Goal: Transaction & Acquisition: Purchase product/service

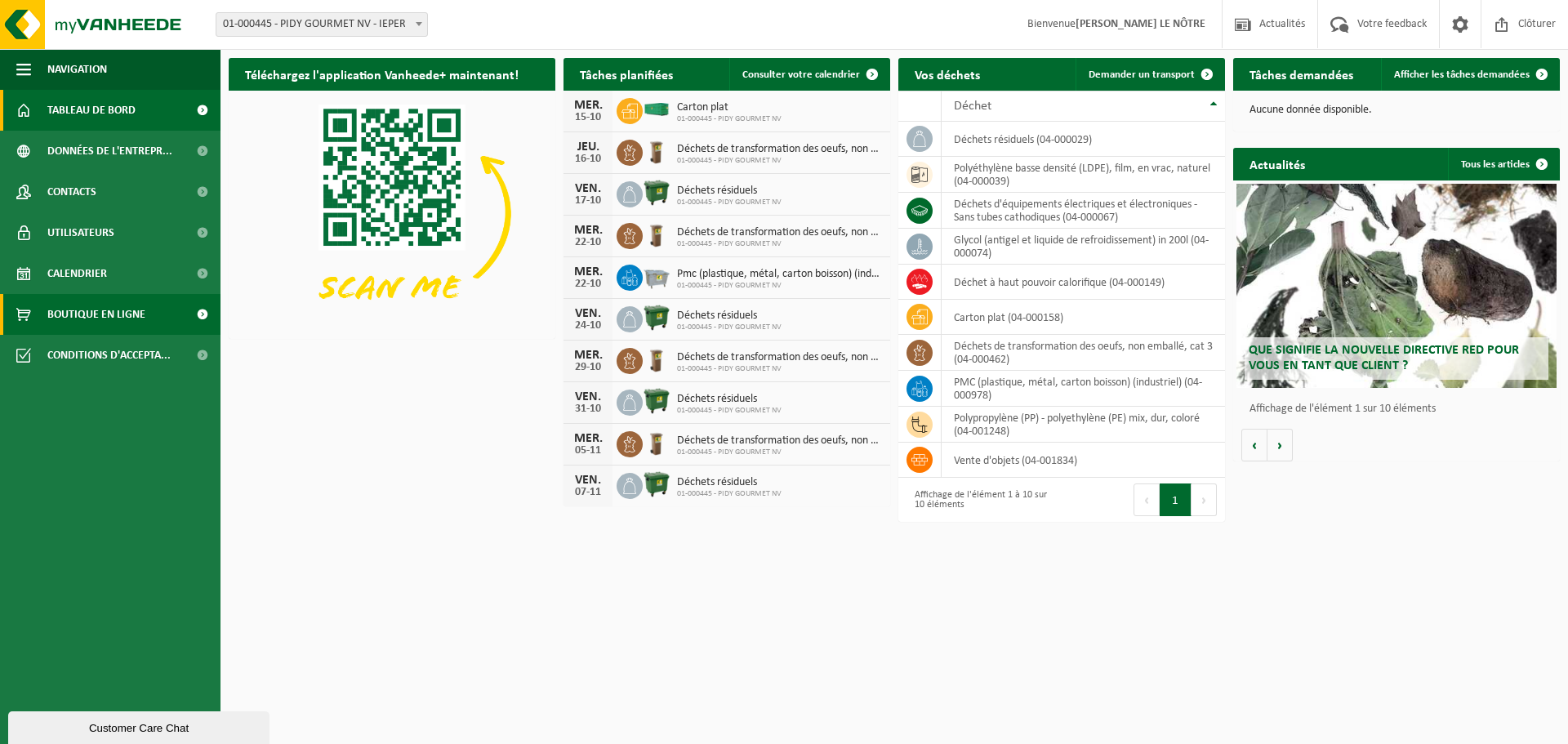
click at [116, 310] on span "Boutique en ligne" at bounding box center [97, 314] width 98 height 41
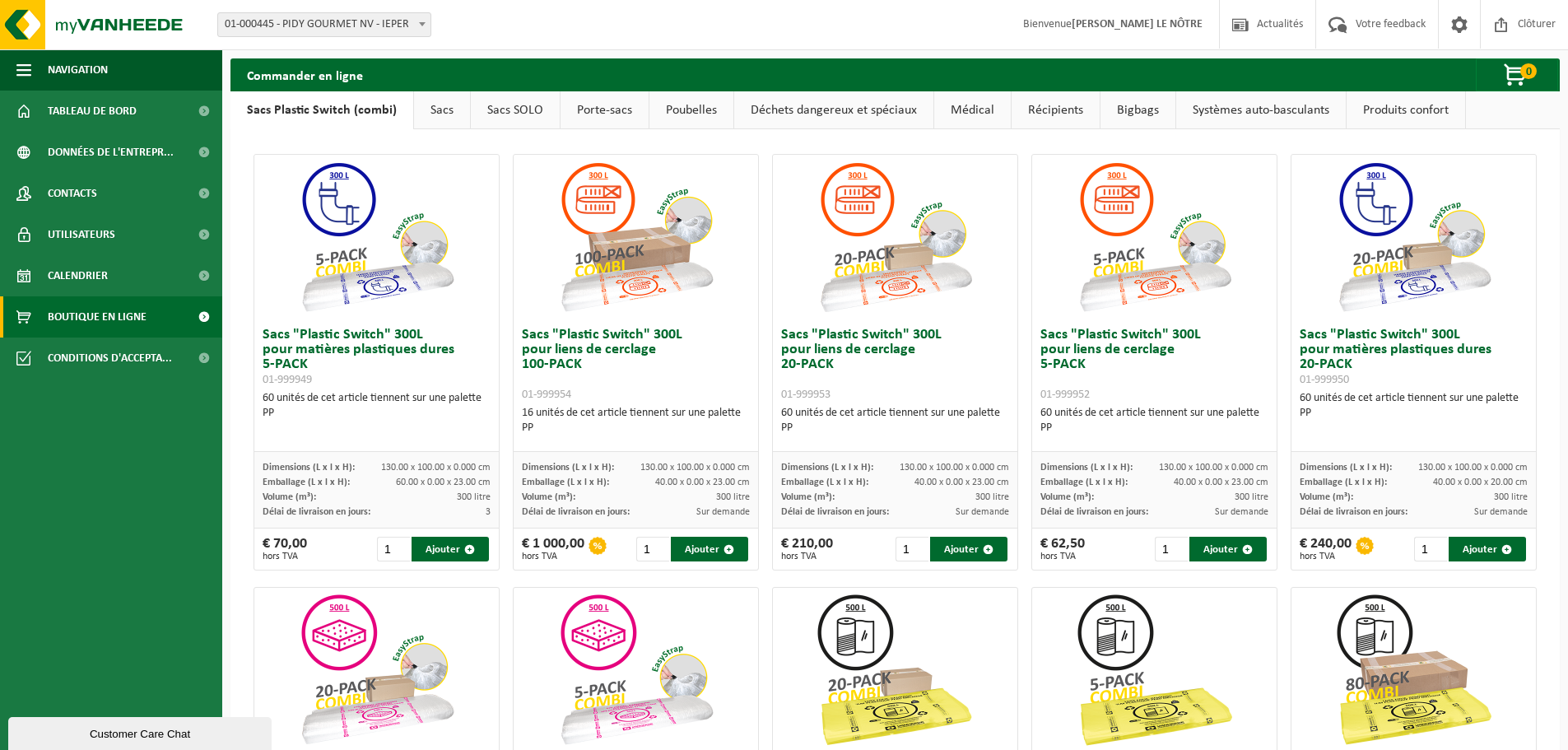
click at [425, 115] on link "Sacs" at bounding box center [442, 110] width 56 height 38
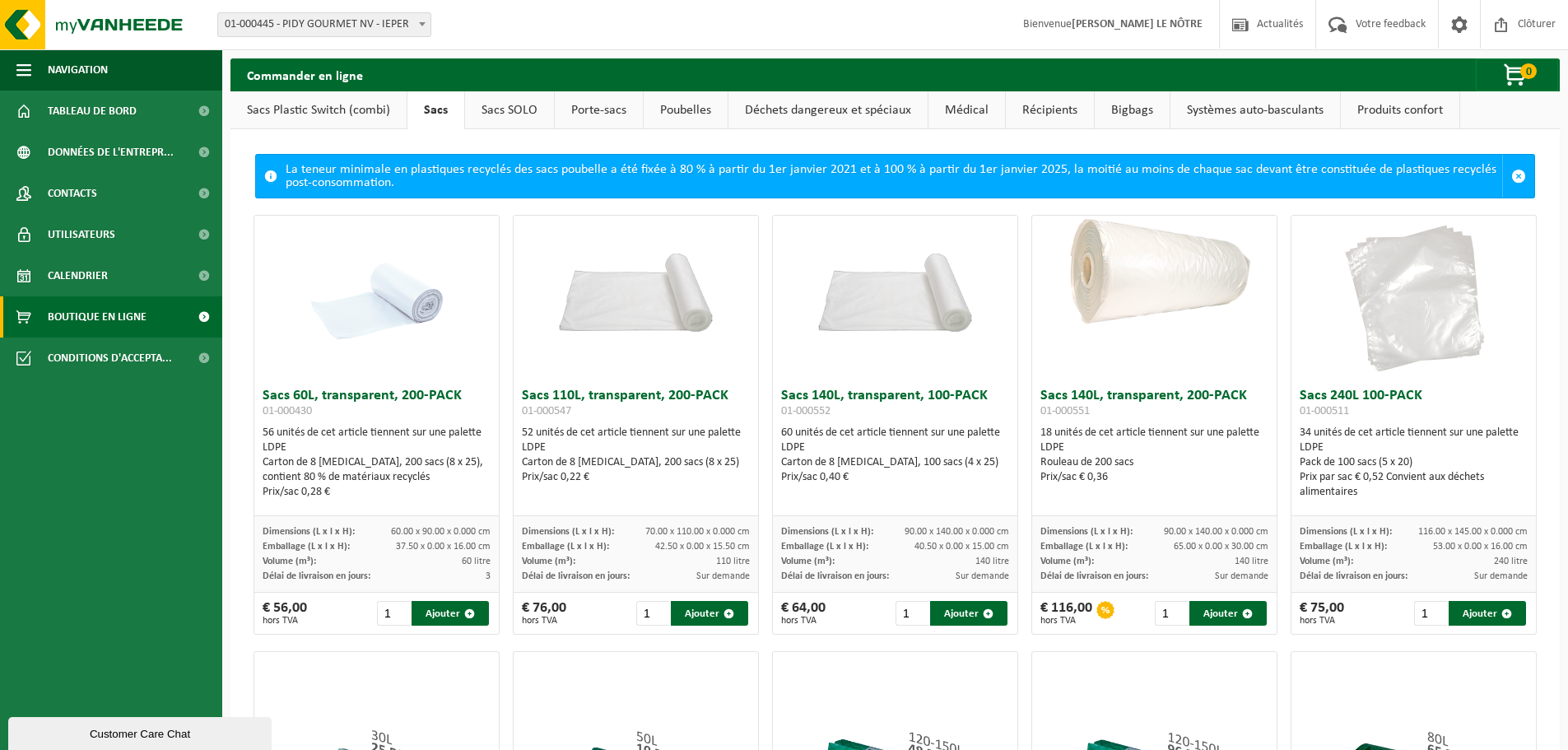
click at [514, 108] on link "Sacs SOLO" at bounding box center [509, 110] width 89 height 38
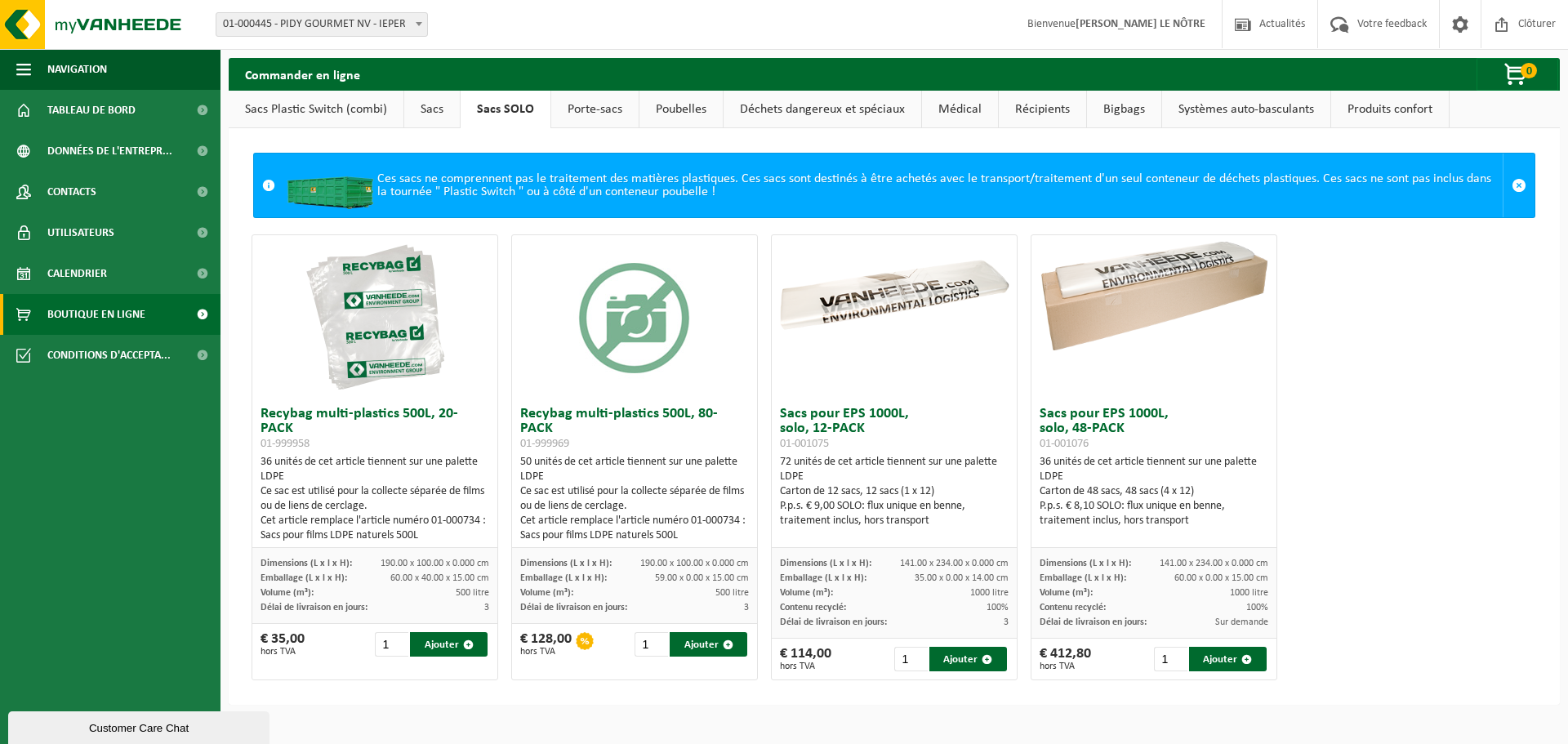
click at [613, 109] on link "Porte-sacs" at bounding box center [594, 109] width 87 height 38
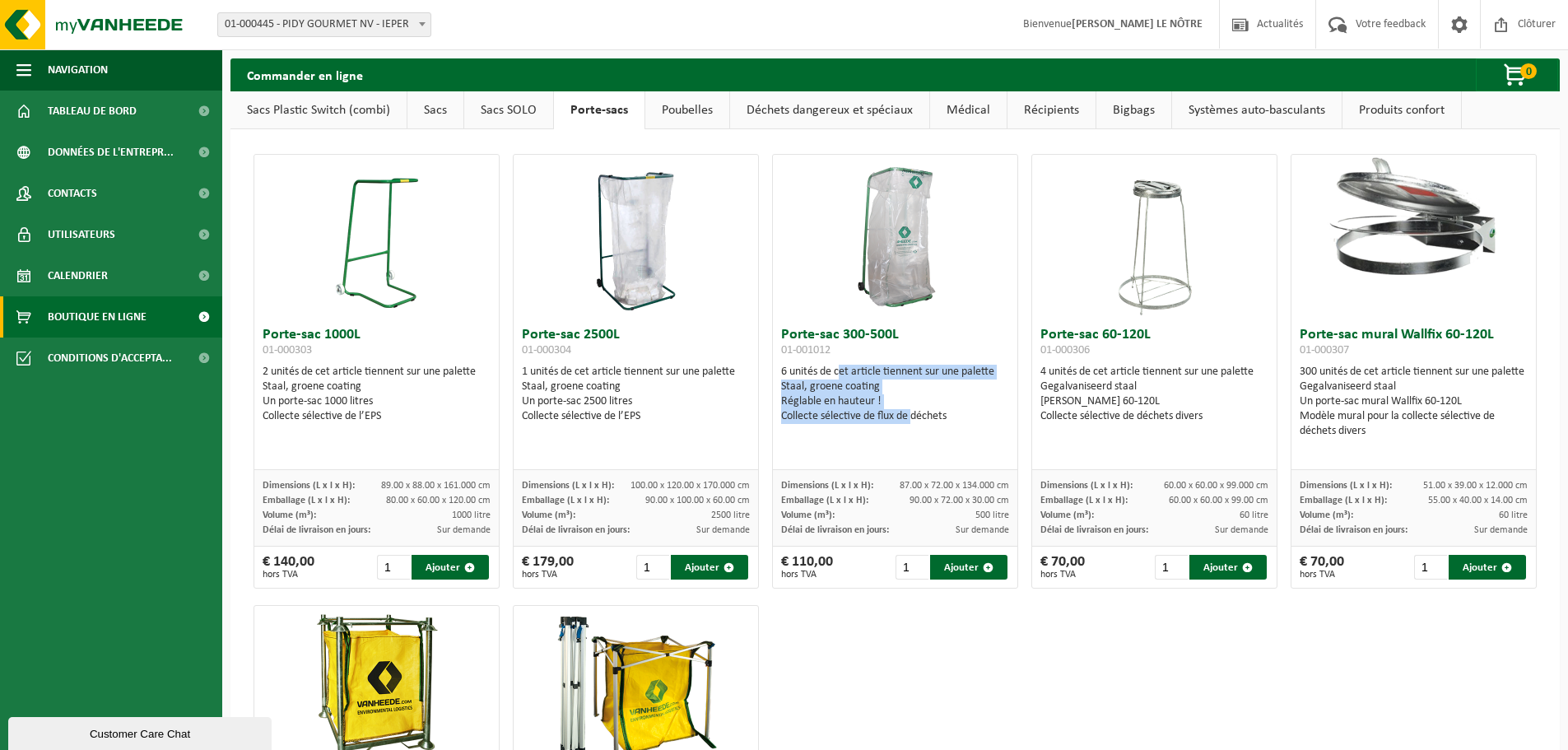
drag, startPoint x: 829, startPoint y: 370, endPoint x: 924, endPoint y: 416, distance: 105.6
click at [907, 416] on div "6 unités de cet article tiennent sur une palette Staal, groene coating Réglable…" at bounding box center [895, 394] width 228 height 59
click at [930, 416] on div "Collecte sélective de flux de déchets" at bounding box center [895, 416] width 228 height 15
drag, startPoint x: 911, startPoint y: 422, endPoint x: 773, endPoint y: 368, distance: 148.2
click at [773, 368] on div "Porte-sac 300-500L 01-001012 6 unités de cet article tiennent sur une palette S…" at bounding box center [894, 394] width 244 height 150
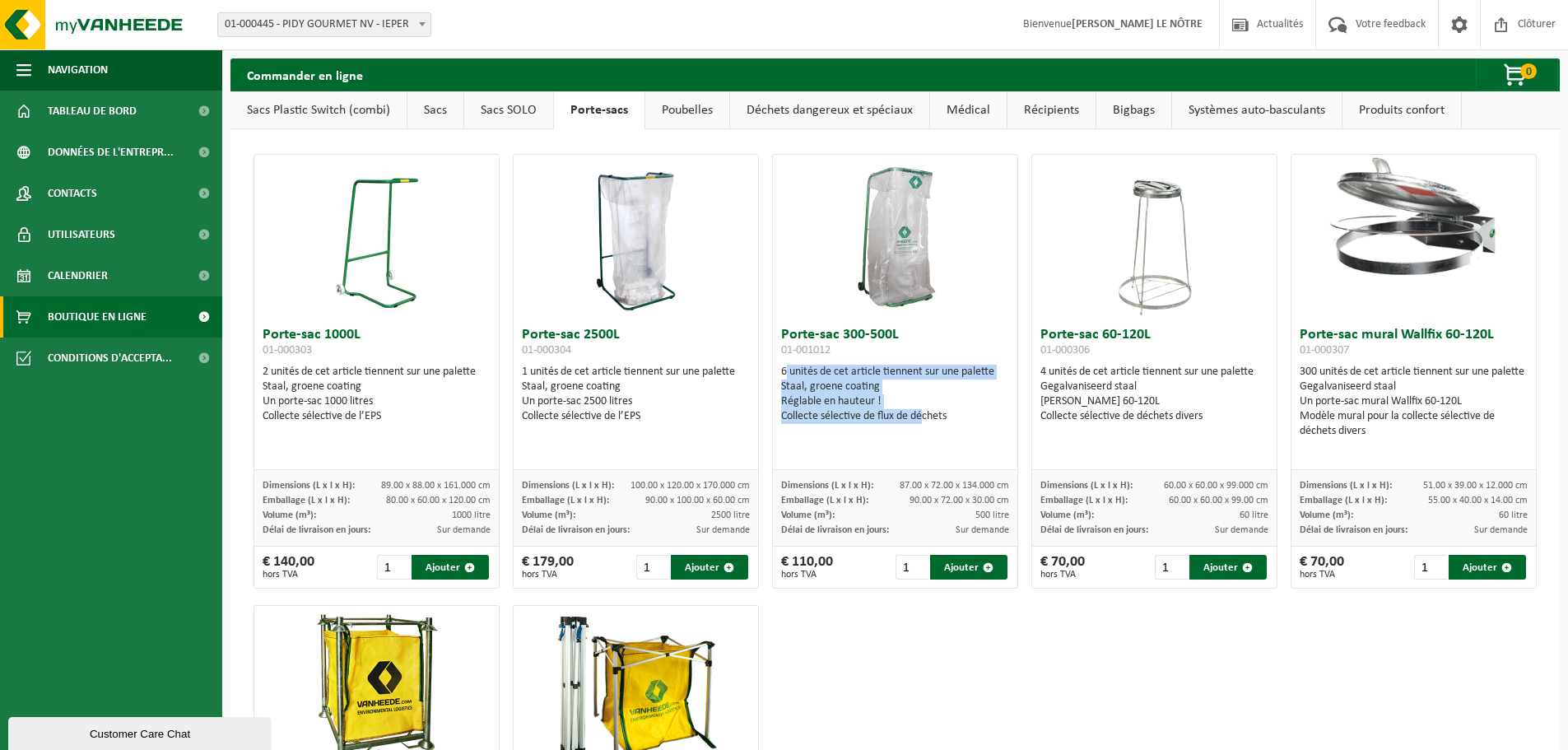
click at [774, 368] on div "Porte-sac 300-500L 01-001012 6 unités de cet article tiennent sur une palette S…" at bounding box center [894, 394] width 244 height 150
drag, startPoint x: 784, startPoint y: 370, endPoint x: 925, endPoint y: 428, distance: 152.5
click at [925, 428] on div "Porte-sac 300-500L 01-001012 6 unités de cet article tiennent sur une palette S…" at bounding box center [894, 394] width 244 height 150
drag, startPoint x: 936, startPoint y: 418, endPoint x: 775, endPoint y: 369, distance: 168.3
click at [781, 369] on div "6 unités de cet article tiennent sur une palette Staal, groene coating Réglable…" at bounding box center [895, 394] width 228 height 59
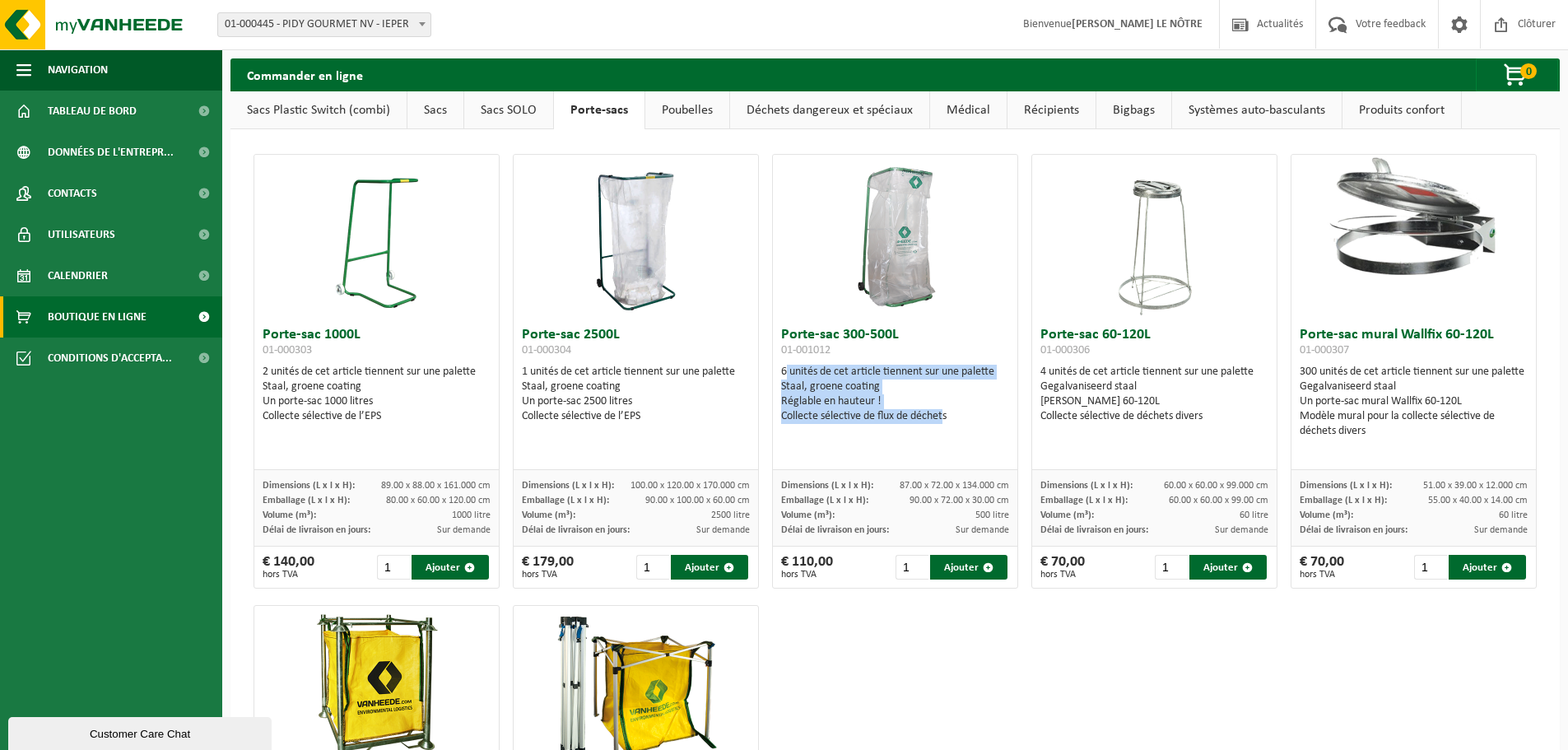
click at [781, 369] on div "6 unités de cet article tiennent sur une palette Staal, groene coating Réglable…" at bounding box center [895, 394] width 228 height 59
drag, startPoint x: 775, startPoint y: 369, endPoint x: 948, endPoint y: 426, distance: 182.1
click at [948, 426] on div "Porte-sac 300-500L 01-001012 6 unités de cet article tiennent sur une palette S…" at bounding box center [894, 394] width 244 height 150
click at [949, 422] on div "Collecte sélective de flux de déchets" at bounding box center [895, 416] width 228 height 15
drag, startPoint x: 949, startPoint y: 422, endPoint x: 776, endPoint y: 372, distance: 180.1
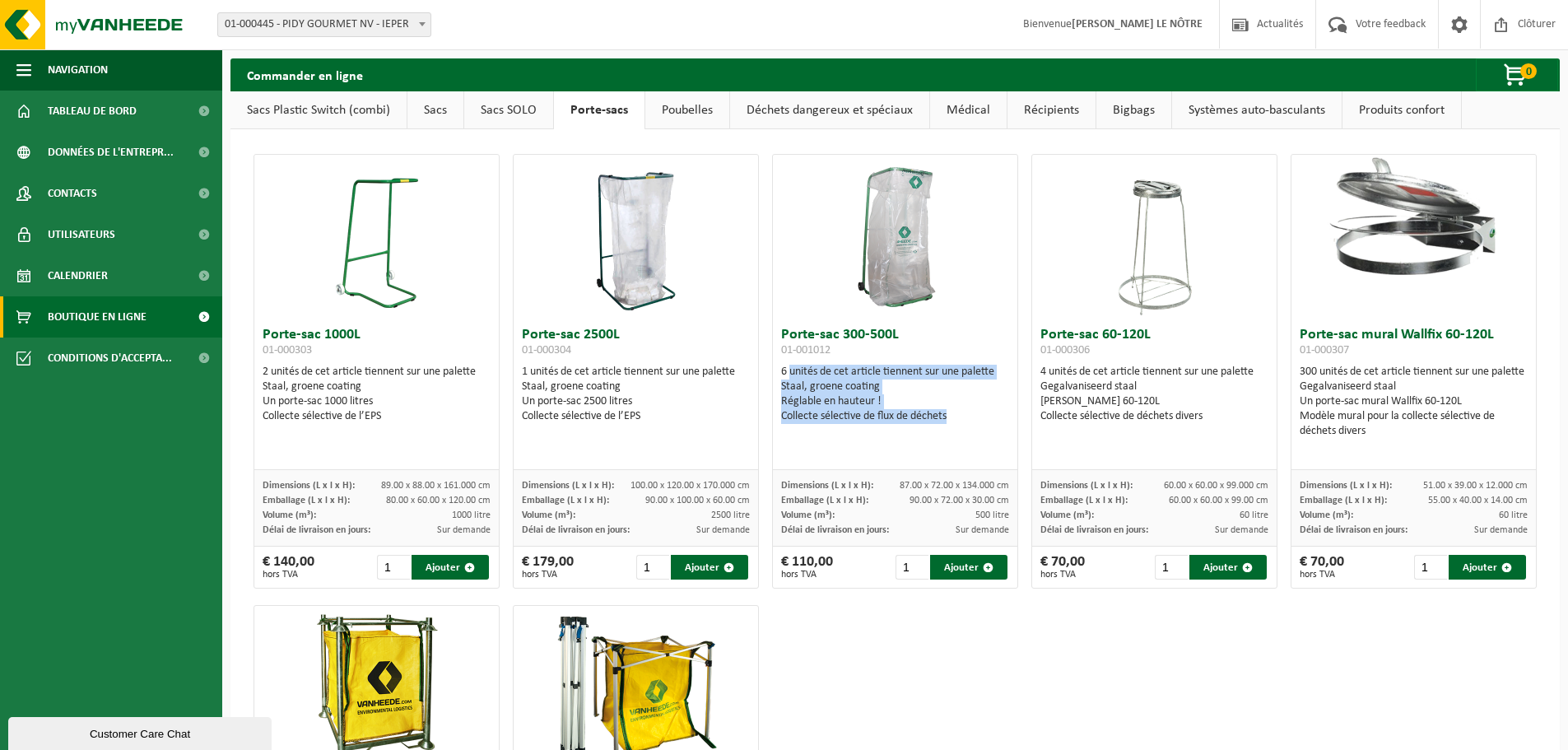
click at [781, 372] on div "6 unités de cet article tiennent sur une palette Staal, groene coating Réglable…" at bounding box center [895, 394] width 228 height 59
click at [861, 404] on div "Réglable en hauteur !" at bounding box center [895, 402] width 228 height 15
drag, startPoint x: 1179, startPoint y: 335, endPoint x: 1019, endPoint y: 342, distance: 160.2
click at [1019, 342] on div "Porte-sac 1000L 01-000303 2 unités de cet article tiennent sur une palette Staa…" at bounding box center [894, 597] width 1296 height 902
click at [1040, 337] on h3 "Porte-sac 60-120L 01-000306" at bounding box center [1154, 344] width 228 height 33
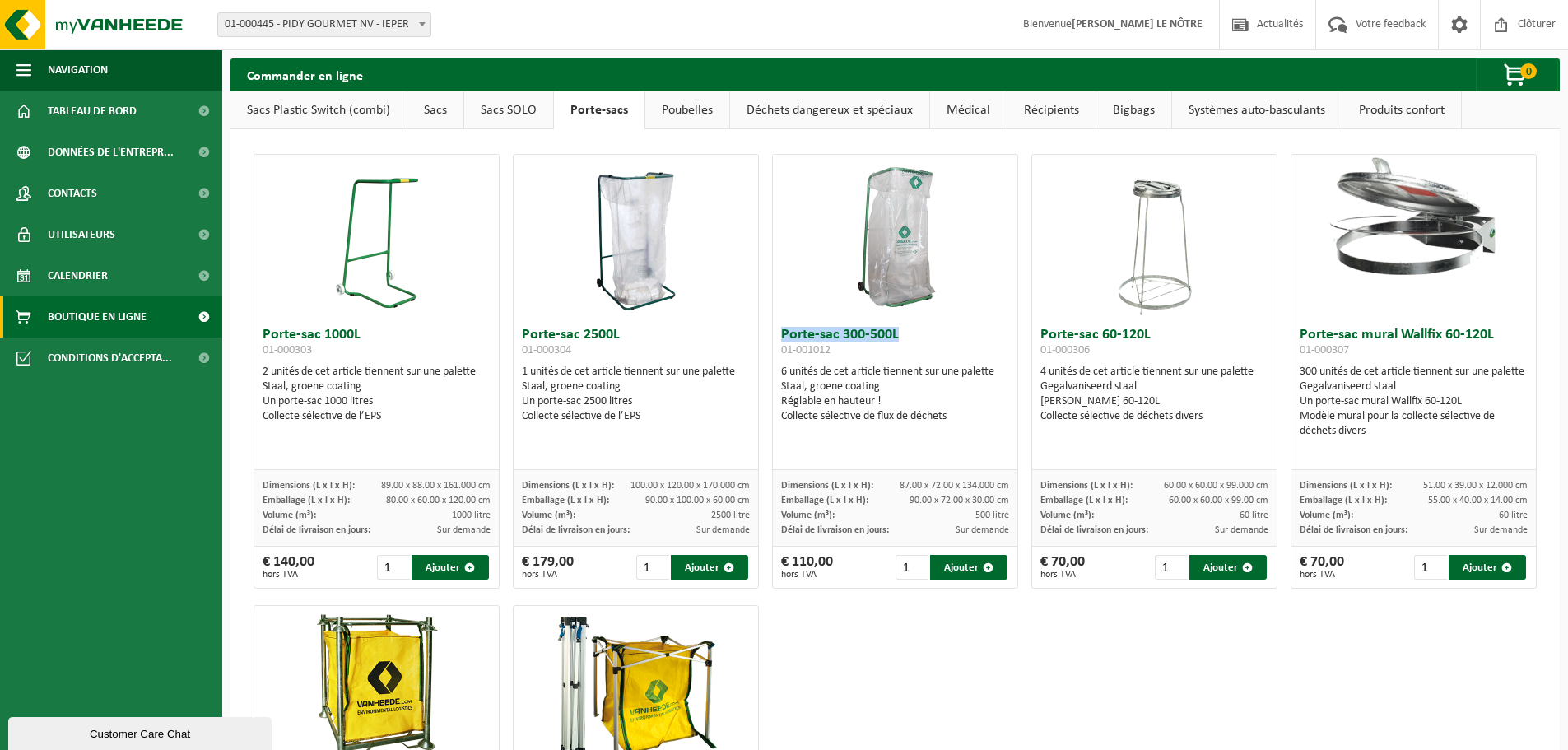
drag, startPoint x: 898, startPoint y: 338, endPoint x: 775, endPoint y: 334, distance: 123.1
click at [781, 334] on h3 "Porte-sac 300-500L 01-001012" at bounding box center [895, 344] width 228 height 33
drag, startPoint x: 775, startPoint y: 334, endPoint x: 890, endPoint y: 335, distance: 115.0
click at [890, 335] on h3 "Porte-sac 300-500L 01-001012" at bounding box center [895, 344] width 228 height 33
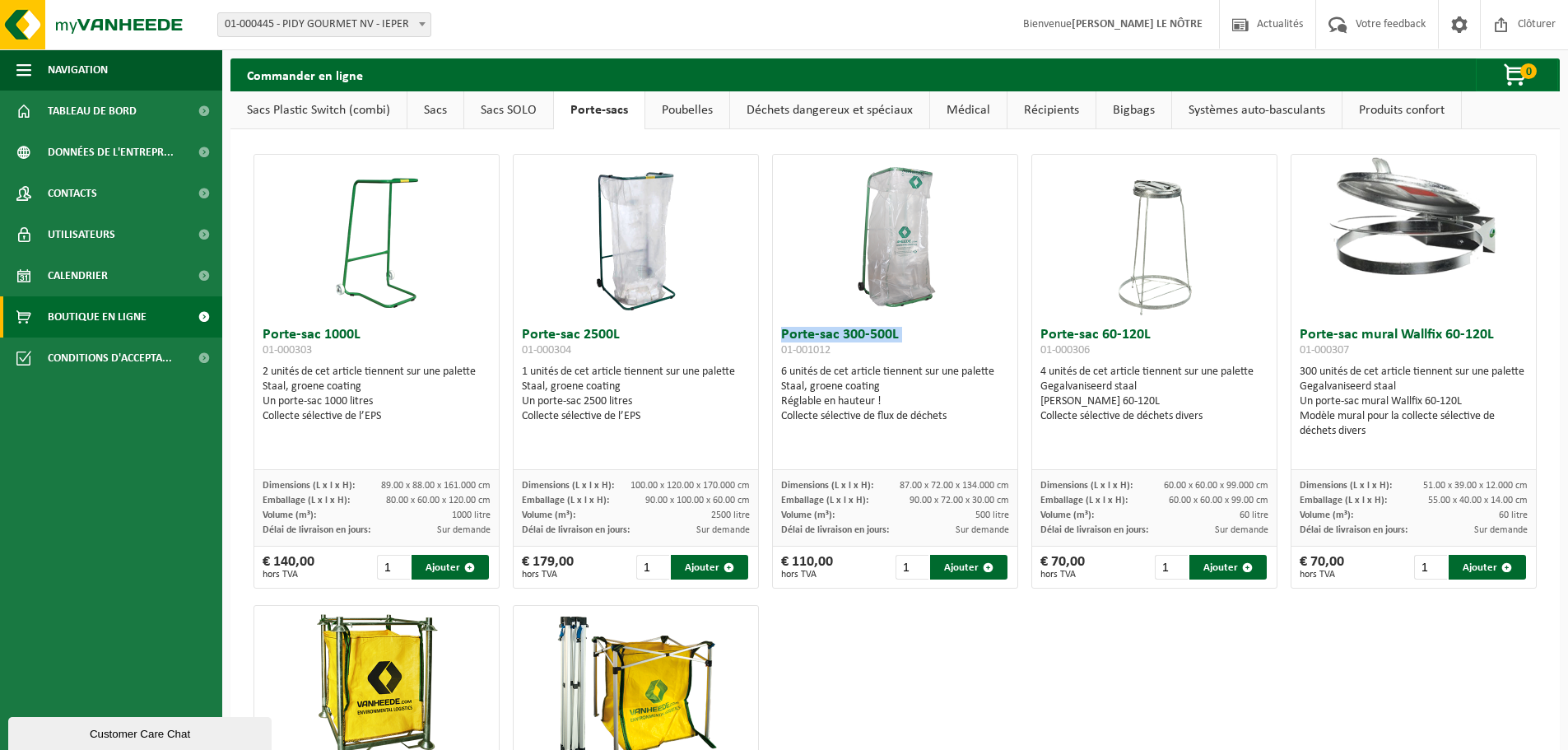
click at [892, 335] on h3 "Porte-sac 300-500L 01-001012" at bounding box center [895, 344] width 228 height 33
click at [823, 344] on span "01-001012" at bounding box center [806, 350] width 50 height 12
drag, startPoint x: 777, startPoint y: 335, endPoint x: 928, endPoint y: 343, distance: 151.2
click at [928, 343] on h3 "Porte-sac 300-500L 01-001012" at bounding box center [895, 344] width 228 height 33
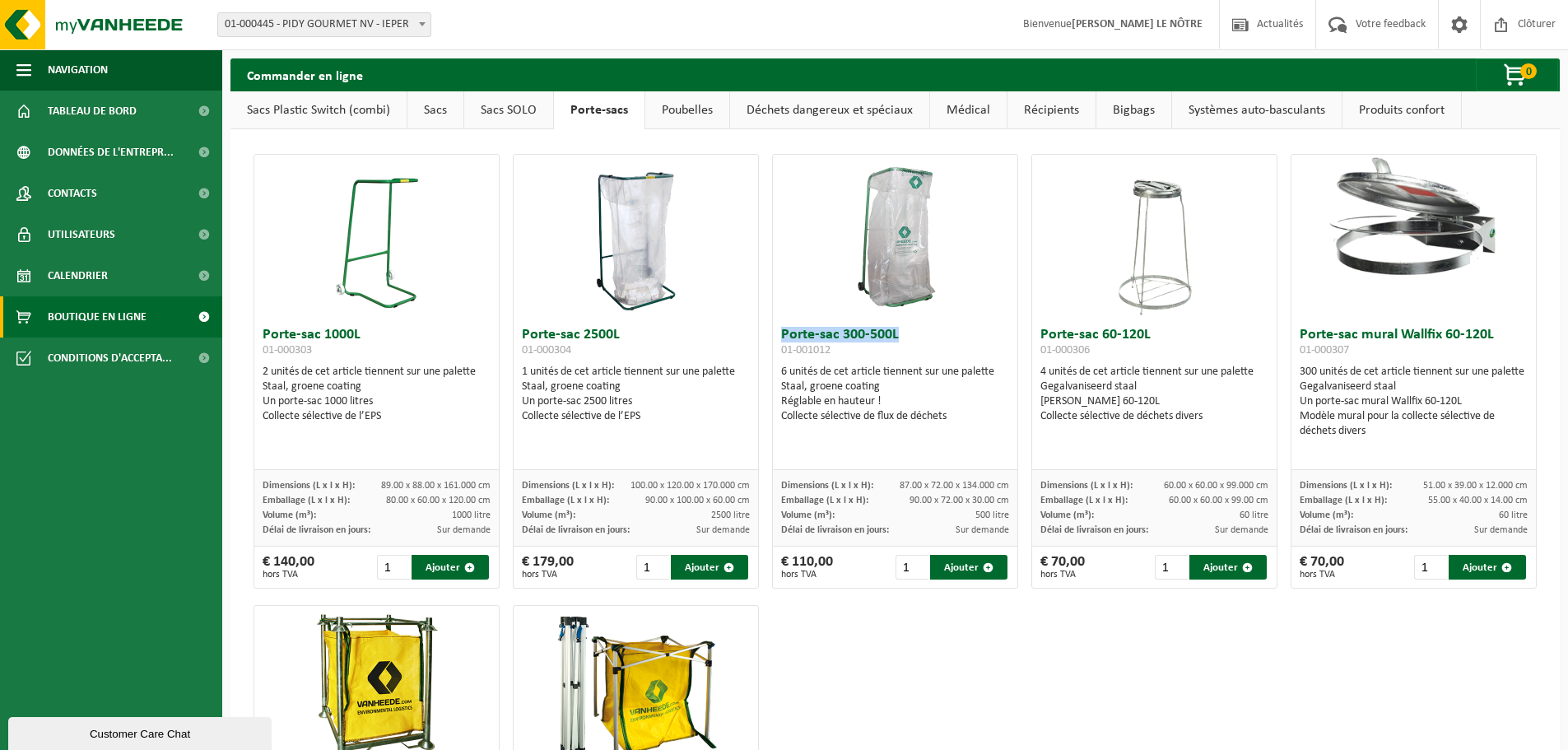
drag, startPoint x: 900, startPoint y: 334, endPoint x: 776, endPoint y: 335, distance: 124.0
click at [781, 335] on h3 "Porte-sac 300-500L 01-001012" at bounding box center [895, 344] width 228 height 33
drag, startPoint x: 774, startPoint y: 335, endPoint x: 910, endPoint y: 336, distance: 136.0
click at [910, 336] on div "Porte-sac 300-500L 01-001012 6 unités de cet article tiennent sur une palette S…" at bounding box center [894, 394] width 244 height 150
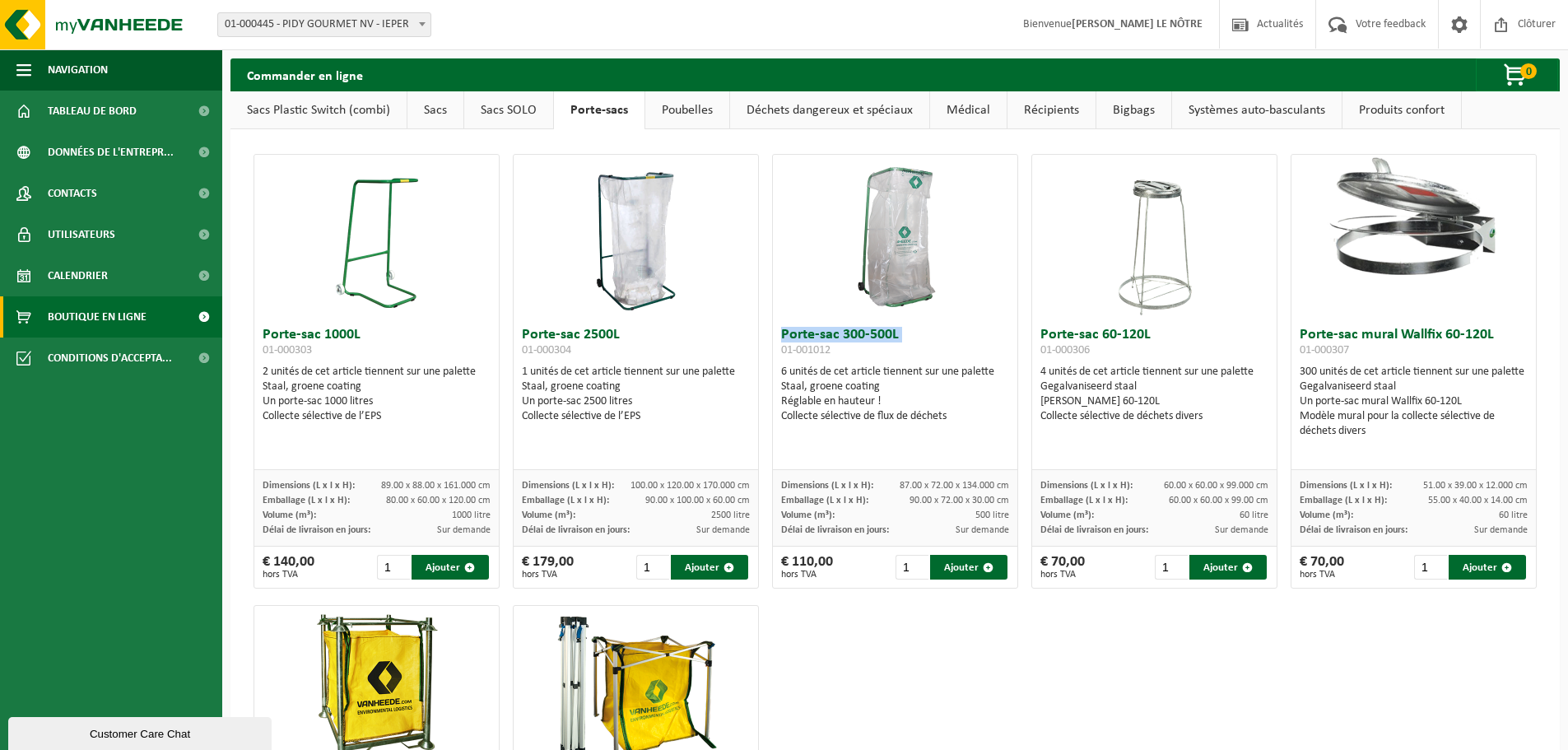
click at [910, 336] on h3 "Porte-sac 300-500L 01-001012" at bounding box center [895, 344] width 228 height 33
drag, startPoint x: 910, startPoint y: 336, endPoint x: 774, endPoint y: 330, distance: 136.1
click at [774, 330] on div "Porte-sac 300-500L 01-001012 6 unités de cet article tiennent sur une palette S…" at bounding box center [894, 394] width 244 height 150
click at [774, 329] on div "Porte-sac 300-500L 01-001012 6 unités de cet article tiennent sur une palette S…" at bounding box center [894, 394] width 244 height 150
drag, startPoint x: 774, startPoint y: 329, endPoint x: 906, endPoint y: 328, distance: 132.0
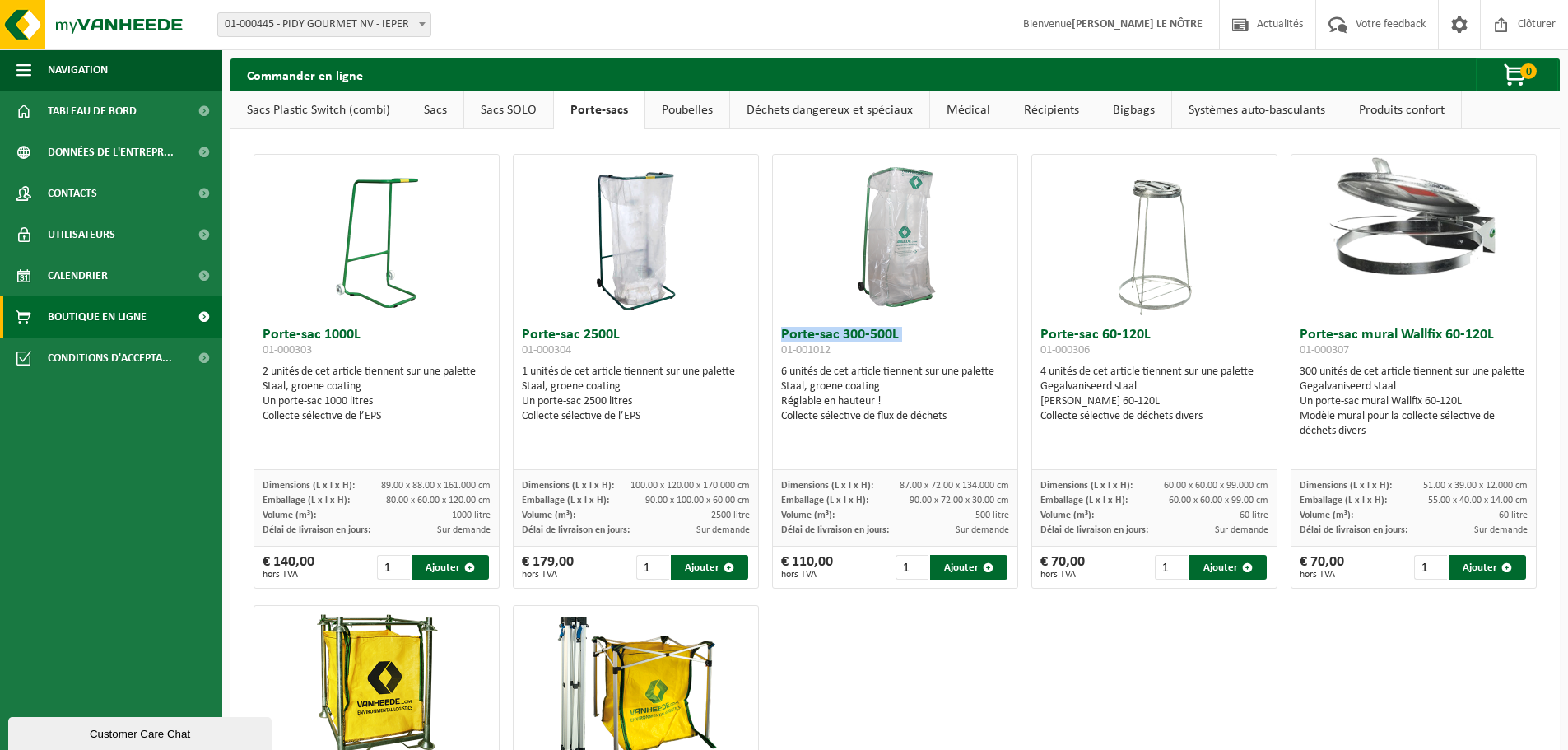
click at [906, 328] on div "Porte-sac 300-500L 01-001012 6 unités de cet article tiennent sur une palette S…" at bounding box center [894, 394] width 244 height 150
click at [910, 333] on h3 "Porte-sac 300-500L 01-001012" at bounding box center [895, 344] width 228 height 33
drag, startPoint x: 945, startPoint y: 431, endPoint x: 771, endPoint y: 375, distance: 182.8
click at [773, 375] on div "Porte-sac 300-500L 01-001012 6 unités de cet article tiennent sur une palette S…" at bounding box center [894, 394] width 244 height 150
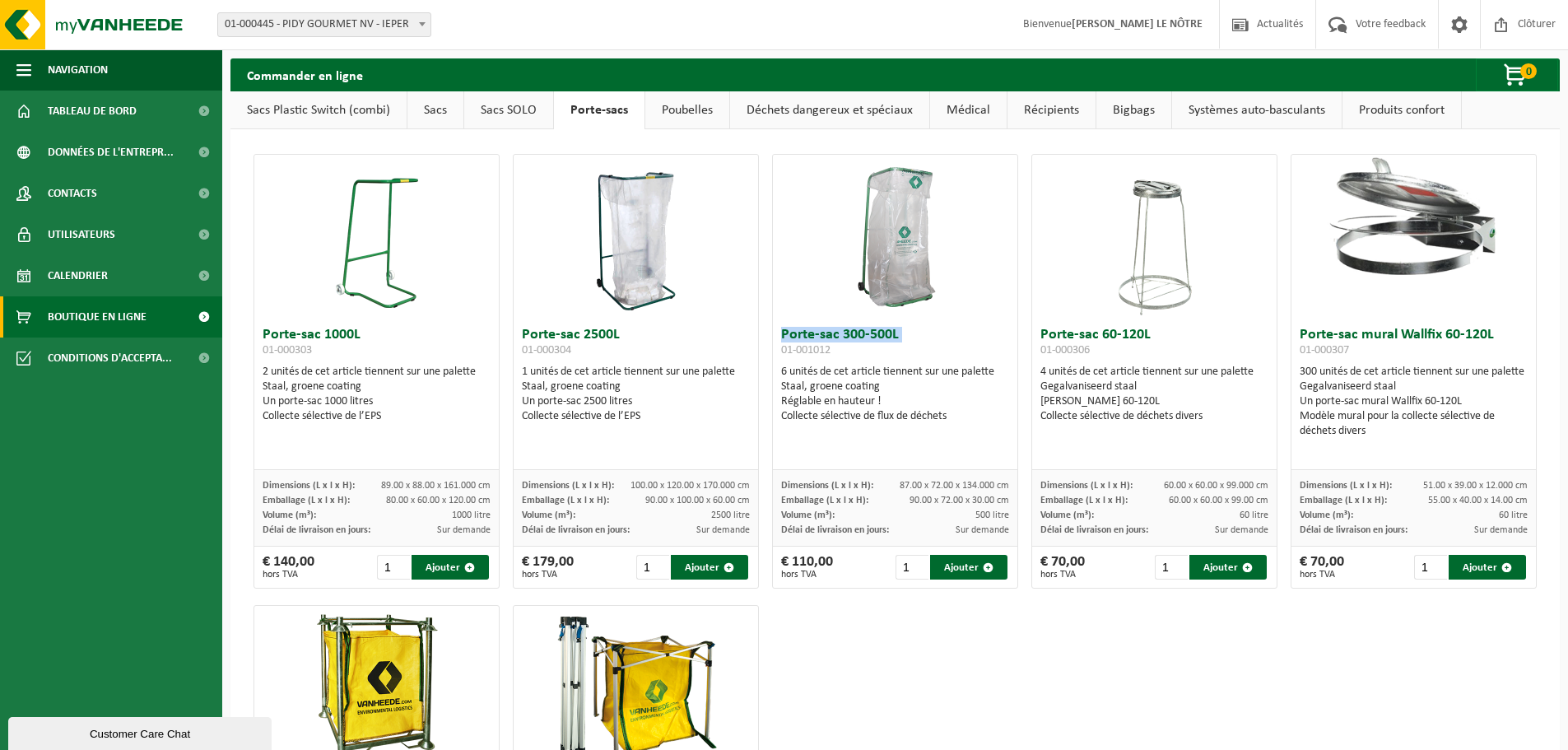
drag, startPoint x: 845, startPoint y: 370, endPoint x: 949, endPoint y: 423, distance: 116.7
click at [949, 427] on div "Porte-sac 300-500L 01-001012 6 unités de cet article tiennent sur une palette S…" at bounding box center [894, 394] width 244 height 150
click at [949, 423] on div "Collecte sélective de flux de déchets" at bounding box center [895, 416] width 228 height 15
drag, startPoint x: 945, startPoint y: 412, endPoint x: 776, endPoint y: 366, distance: 175.1
click at [781, 366] on div "6 unités de cet article tiennent sur une palette Staal, groene coating Réglable…" at bounding box center [895, 394] width 228 height 59
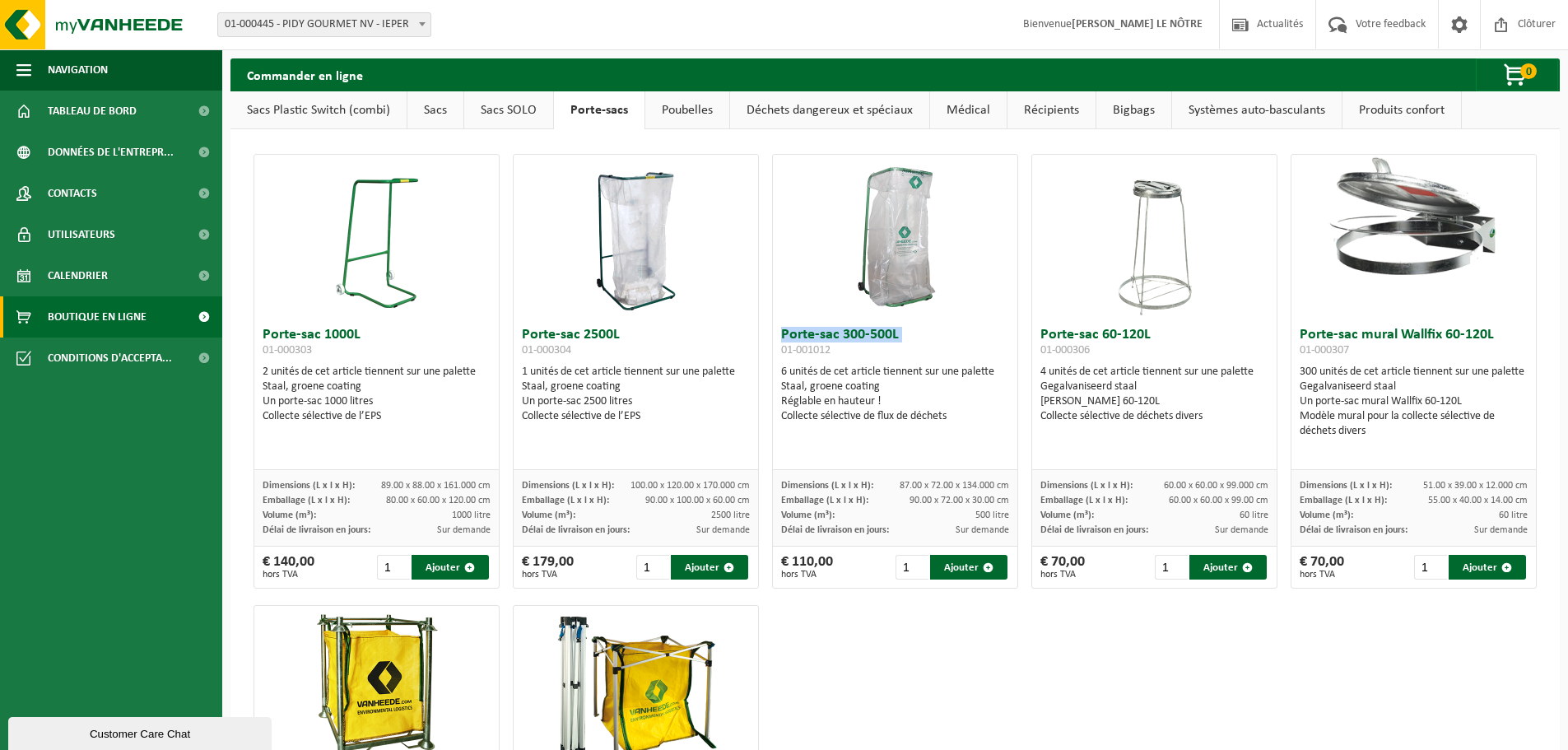
click at [814, 368] on div "6 unités de cet article tiennent sur une palette Staal, groene coating Réglable…" at bounding box center [895, 394] width 228 height 59
drag, startPoint x: 1168, startPoint y: 415, endPoint x: 1036, endPoint y: 378, distance: 137.1
click at [1040, 378] on div "4 unités de cet article tiennent sur une palette Gegalvaniseerd staal Eén Zakke…" at bounding box center [1154, 394] width 228 height 59
drag, startPoint x: 1041, startPoint y: 378, endPoint x: 1194, endPoint y: 432, distance: 162.2
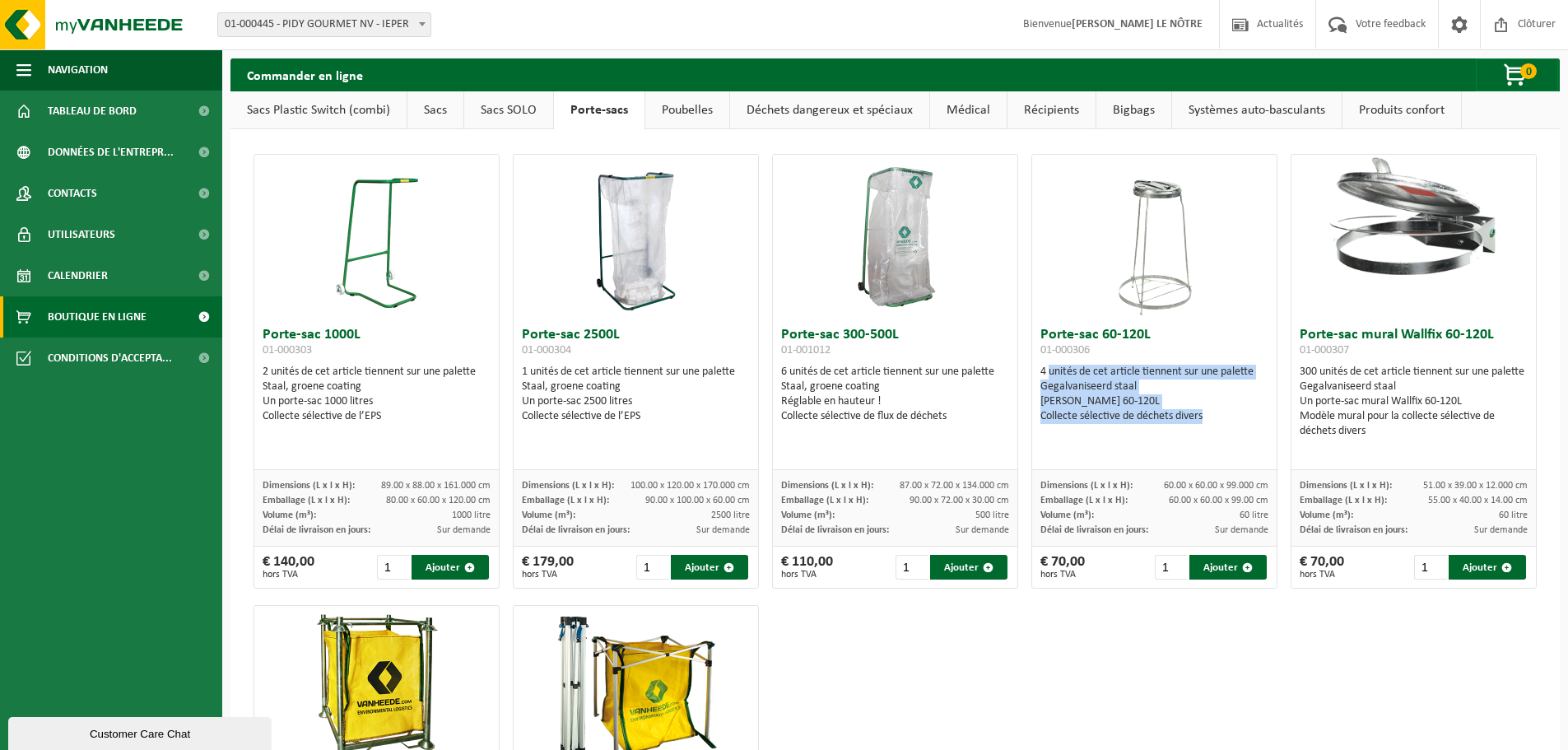
click at [1194, 432] on div "Porte-sac 60-120L 01-000306 4 unités de cet article tiennent sur une palette Ge…" at bounding box center [1153, 394] width 244 height 150
drag, startPoint x: 793, startPoint y: 372, endPoint x: 959, endPoint y: 406, distance: 169.4
click at [959, 406] on div "6 unités de cet article tiennent sur une palette Staal, groene coating Réglable…" at bounding box center [895, 394] width 228 height 59
click at [944, 414] on div "Collecte sélective de flux de déchets" at bounding box center [895, 416] width 228 height 15
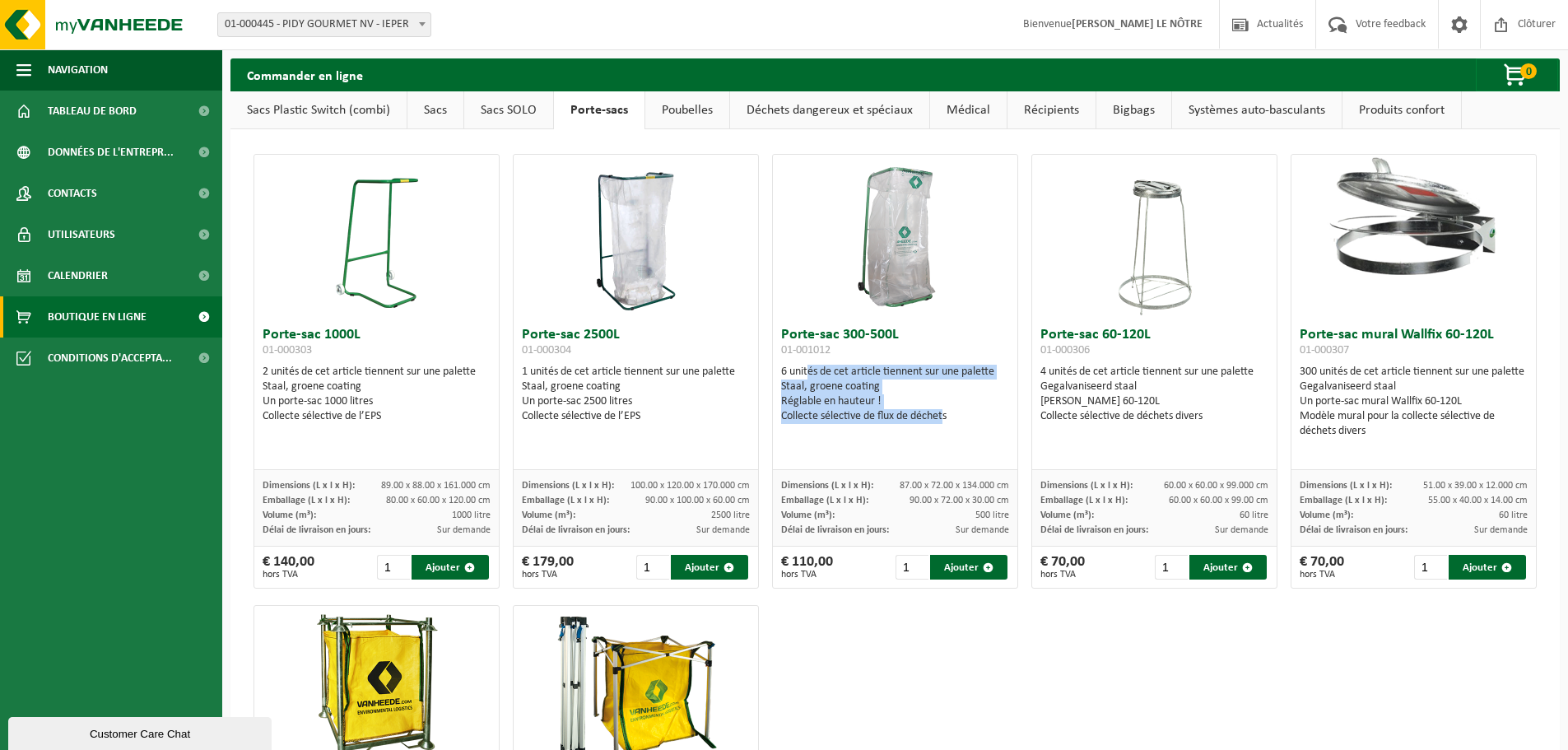
drag, startPoint x: 800, startPoint y: 373, endPoint x: 936, endPoint y: 415, distance: 142.3
click at [936, 415] on div "6 unités de cet article tiennent sur une palette Staal, groene coating Réglable…" at bounding box center [895, 394] width 228 height 59
drag, startPoint x: 892, startPoint y: 488, endPoint x: 952, endPoint y: 489, distance: 60.0
click at [952, 489] on div "Dimensions (L x l x H): 87.00 x 72.00 x 134.000 cm" at bounding box center [895, 485] width 228 height 15
click at [930, 481] on span "87.00 x 72.00 x 134.000 cm" at bounding box center [954, 485] width 110 height 10
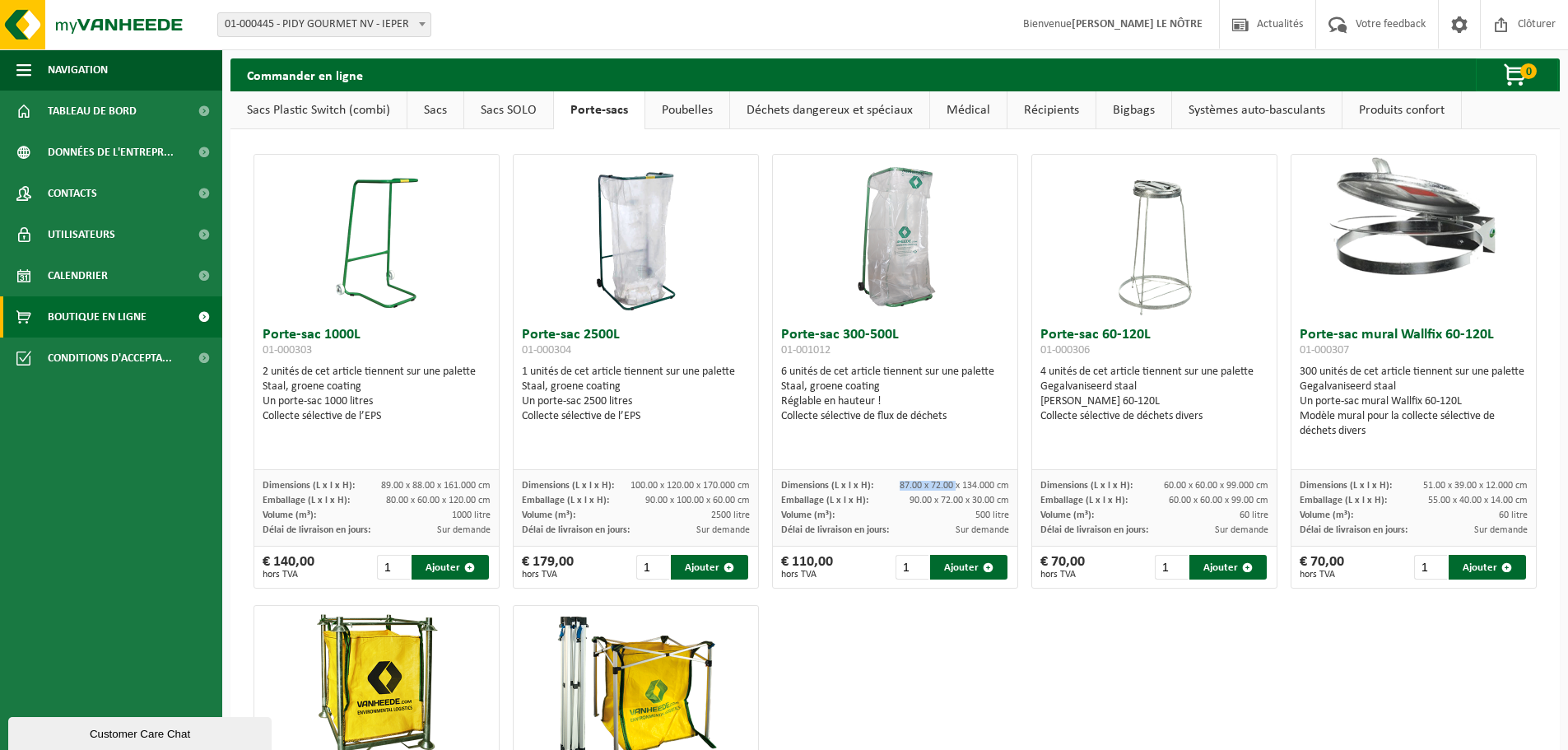
drag, startPoint x: 949, startPoint y: 488, endPoint x: 881, endPoint y: 485, distance: 68.1
click at [875, 487] on div "Dimensions (L x l x H): 87.00 x 72.00 x 134.000 cm" at bounding box center [895, 485] width 228 height 15
drag, startPoint x: 881, startPoint y: 485, endPoint x: 890, endPoint y: 483, distance: 9.2
click at [884, 484] on div "Dimensions (L x l x H): 87.00 x 72.00 x 134.000 cm" at bounding box center [895, 485] width 228 height 15
click at [905, 481] on span "87.00 x 72.00 x 134.000 cm" at bounding box center [954, 485] width 110 height 10
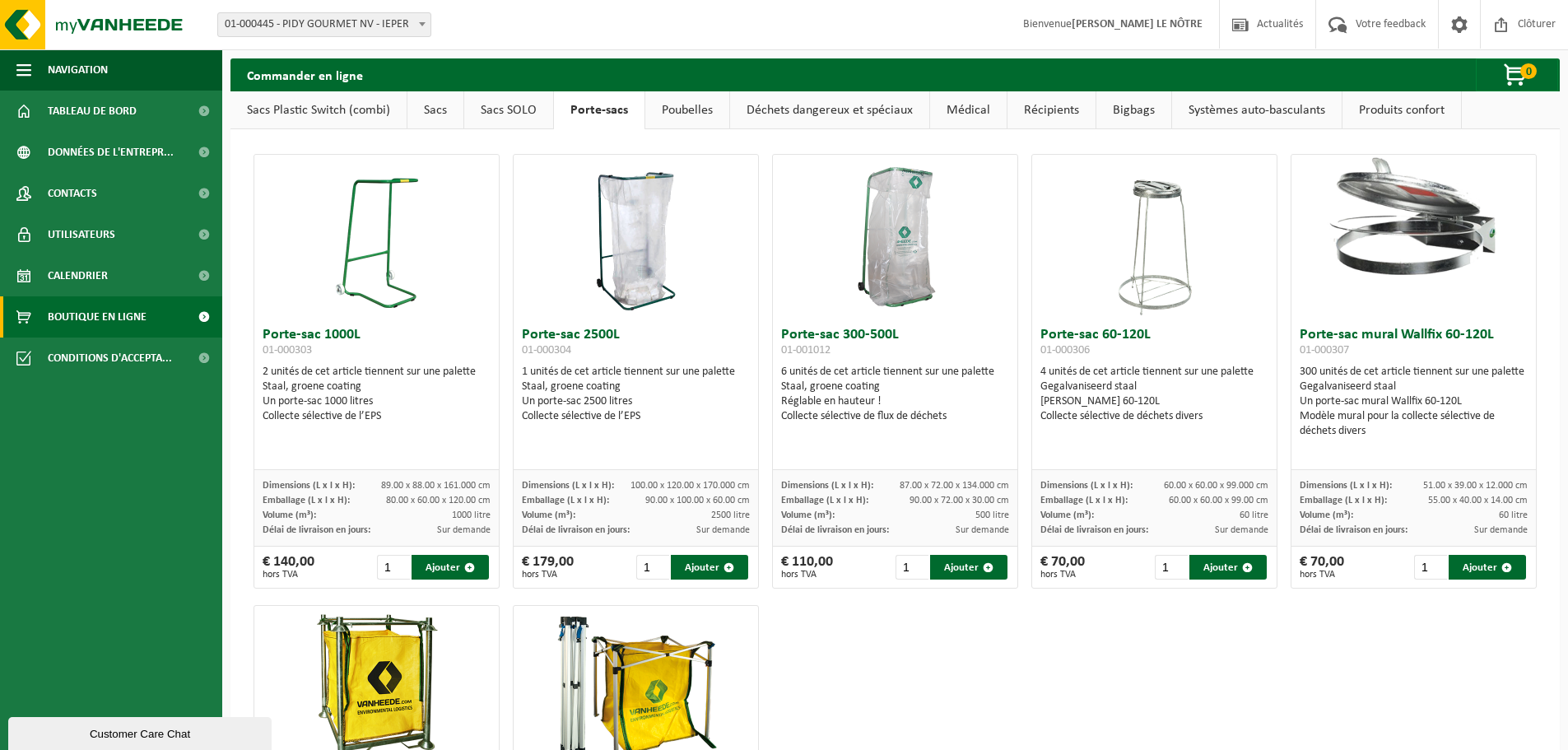
click at [880, 224] on img at bounding box center [895, 236] width 164 height 164
drag, startPoint x: 615, startPoint y: 342, endPoint x: 576, endPoint y: 335, distance: 39.6
click at [576, 335] on h3 "Porte-sac 2500L 01-000304" at bounding box center [635, 344] width 228 height 33
click at [604, 387] on div "Staal, groene coating" at bounding box center [635, 387] width 228 height 15
drag, startPoint x: 634, startPoint y: 488, endPoint x: 668, endPoint y: 487, distance: 34.0
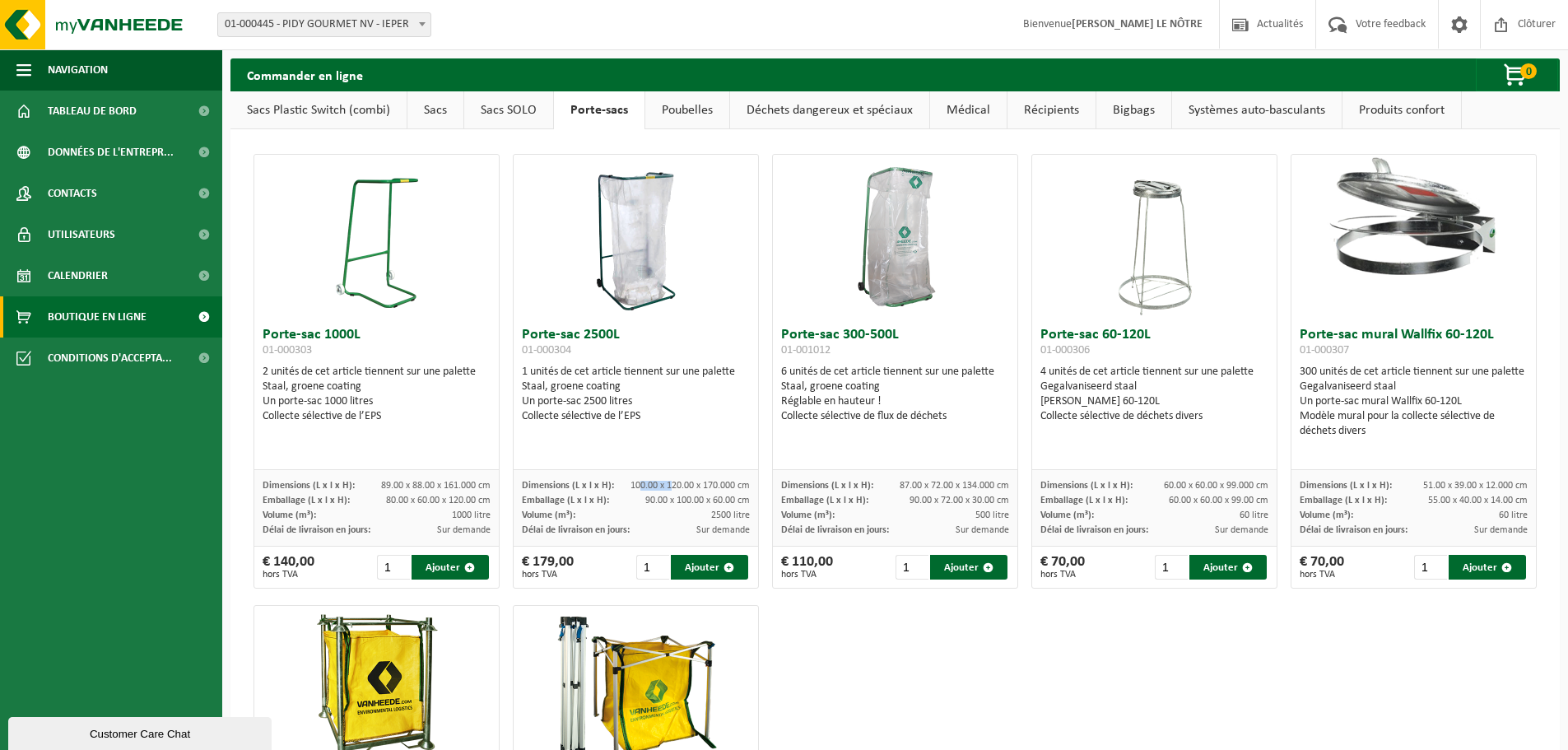
click at [668, 487] on span "100.00 x 120.00 x 170.000 cm" at bounding box center [689, 485] width 119 height 10
drag, startPoint x: 643, startPoint y: 500, endPoint x: 690, endPoint y: 494, distance: 47.4
click at [690, 494] on div "Emballage (L x l x H): 90.00 x 100.00 x 60.00 cm" at bounding box center [635, 500] width 228 height 15
drag, startPoint x: 690, startPoint y: 496, endPoint x: 643, endPoint y: 498, distance: 47.0
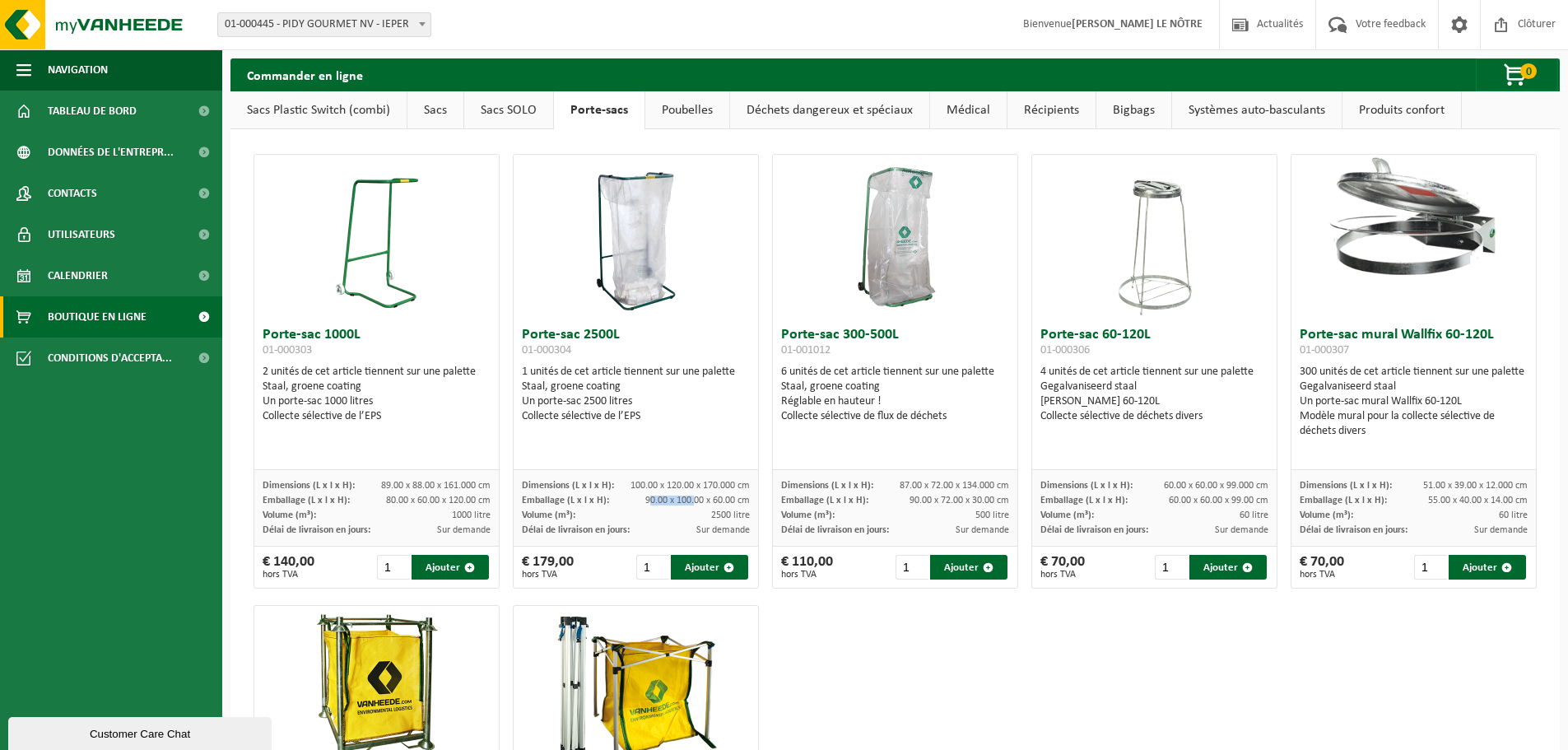
click at [645, 498] on span "90.00 x 100.00 x 60.00 cm" at bounding box center [697, 500] width 104 height 10
drag, startPoint x: 649, startPoint y: 494, endPoint x: 723, endPoint y: 504, distance: 74.7
click at [723, 504] on div "Emballage (L x l x H): 90.00 x 100.00 x 60.00 cm" at bounding box center [635, 500] width 228 height 15
click at [611, 353] on h3 "Porte-sac 2500L 01-000304" at bounding box center [635, 344] width 228 height 33
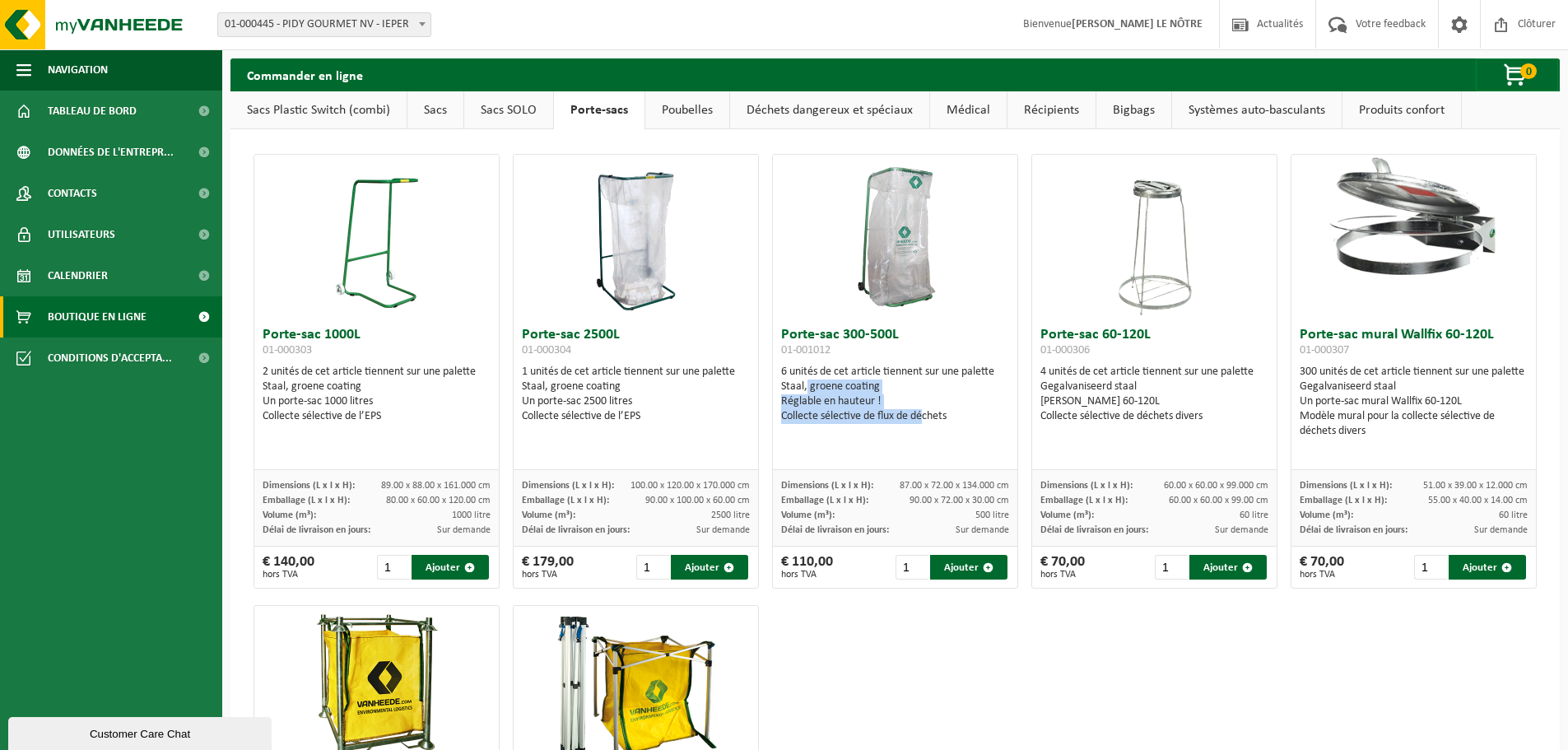
drag, startPoint x: 912, startPoint y: 414, endPoint x: 800, endPoint y: 391, distance: 114.3
click at [800, 391] on div "6 unités de cet article tiennent sur une palette Staal, groene coating Réglable…" at bounding box center [895, 394] width 228 height 59
click at [1163, 224] on img at bounding box center [1154, 236] width 83 height 164
click at [1100, 421] on div "Collecte sélective de déchets divers" at bounding box center [1154, 416] width 228 height 15
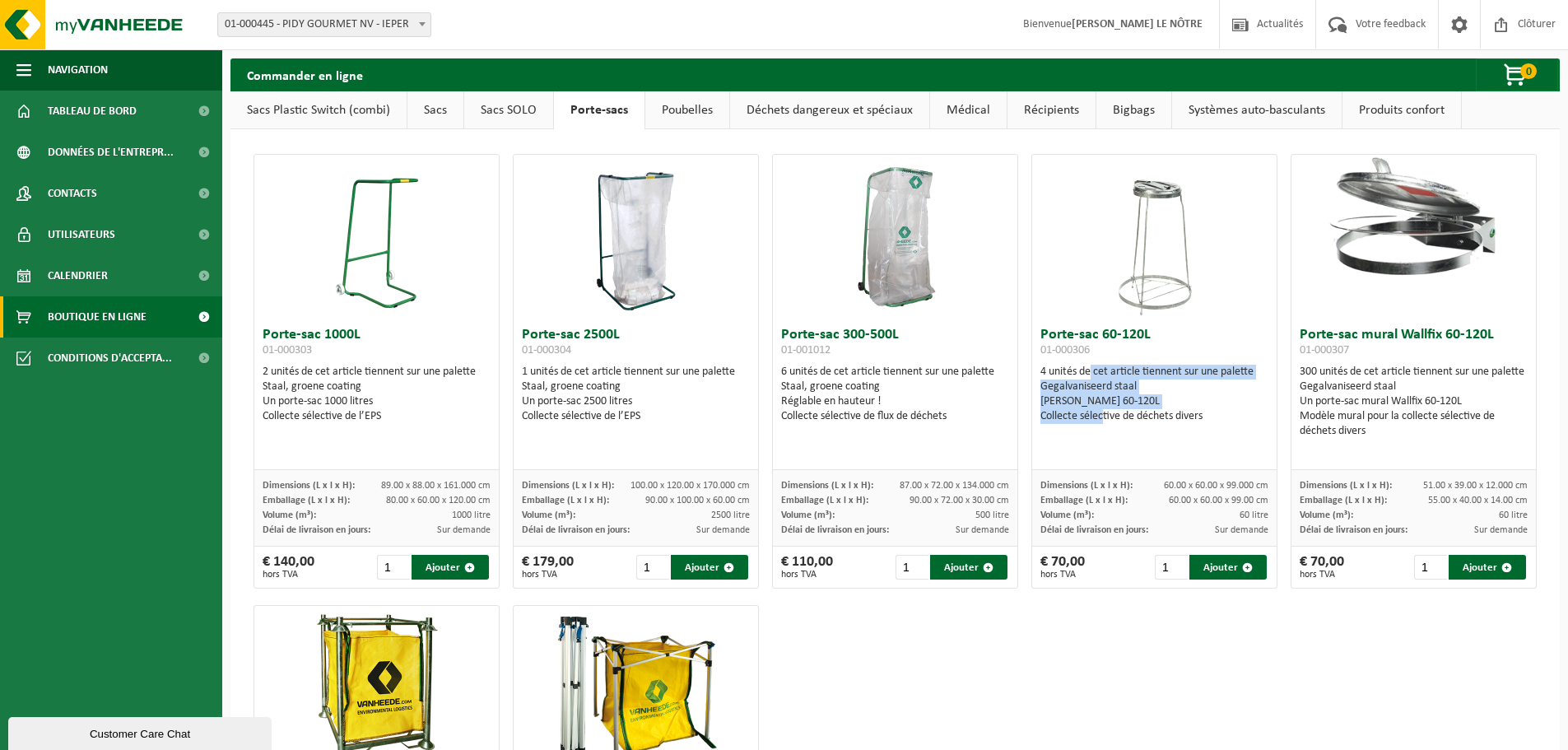
drag, startPoint x: 1078, startPoint y: 370, endPoint x: 1093, endPoint y: 417, distance: 49.3
click at [1093, 417] on div "4 unités de cet article tiennent sur une palette Gegalvaniseerd staal Eén Zakke…" at bounding box center [1154, 394] width 228 height 59
click at [1115, 375] on div "4 unités de cet article tiennent sur une palette Gegalvaniseerd staal Eén Zakke…" at bounding box center [1154, 394] width 228 height 59
click at [1093, 336] on h3 "Porte-sac 60-120L 01-000306" at bounding box center [1154, 344] width 228 height 33
click at [1136, 263] on img at bounding box center [1154, 236] width 83 height 164
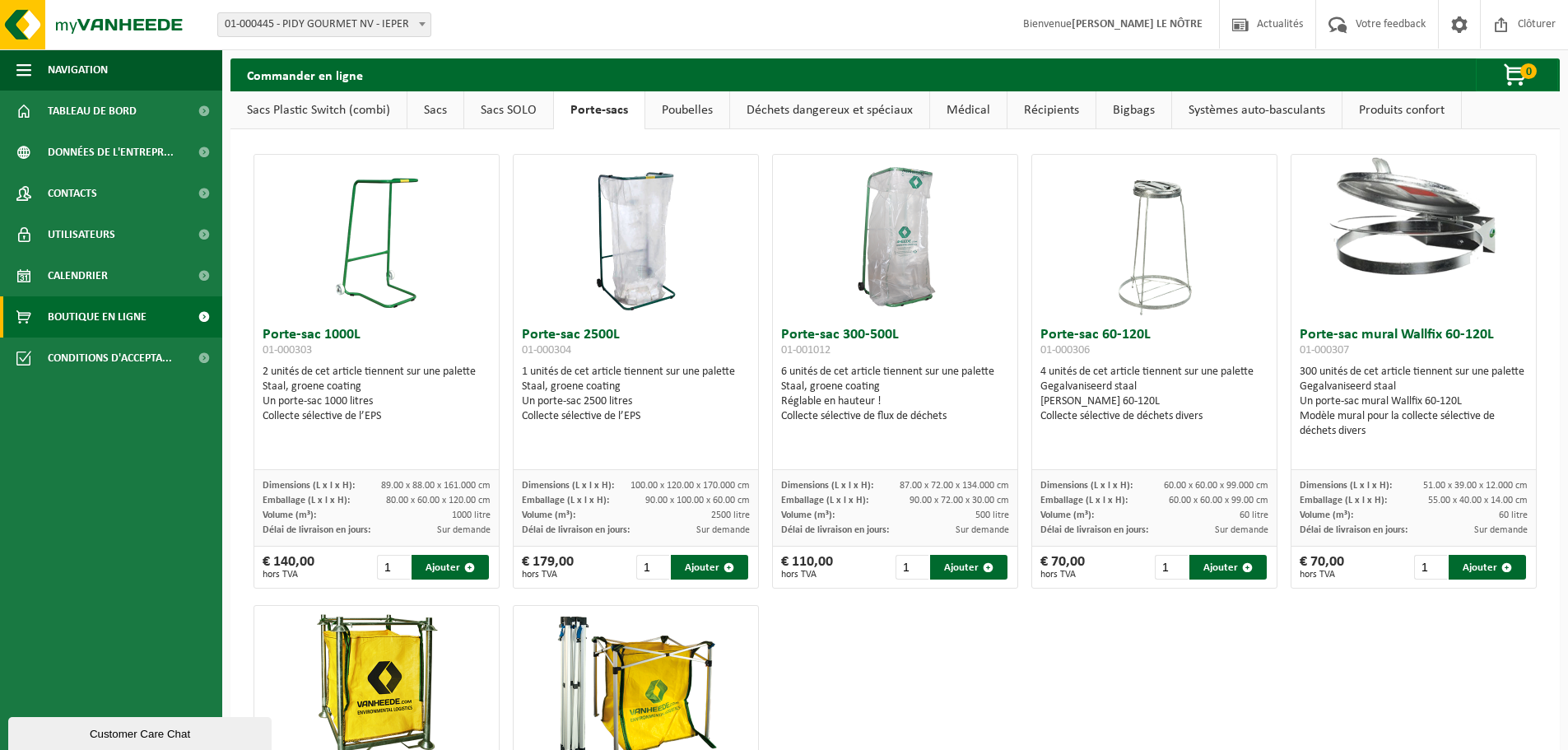
drag, startPoint x: 1012, startPoint y: 664, endPoint x: 849, endPoint y: 613, distance: 170.8
click at [1012, 664] on div "Porte-sac 1000L 01-000303 2 unités de cet article tiennent sur une palette Staa…" at bounding box center [894, 597] width 1296 height 902
